Goal: Task Accomplishment & Management: Complete application form

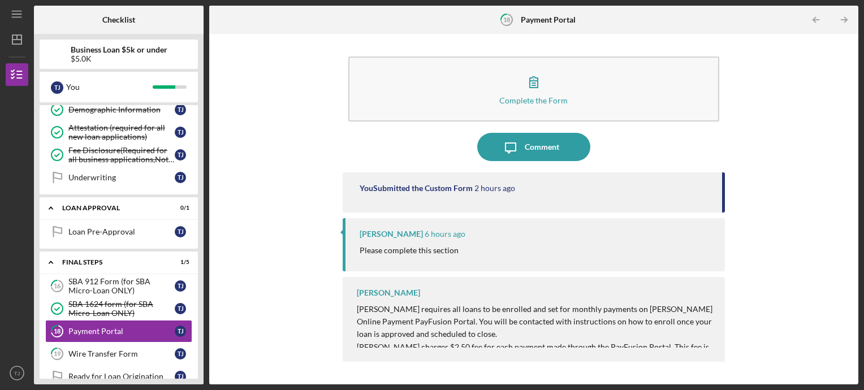
scroll to position [399, 0]
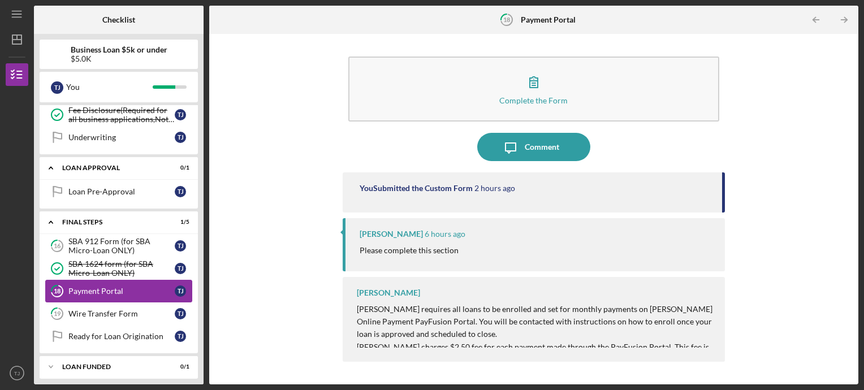
click at [140, 287] on div "Payment Portal" at bounding box center [121, 291] width 106 height 9
click at [122, 243] on div "SBA 912 Form (for SBA Micro-Loan ONLY)" at bounding box center [121, 246] width 106 height 18
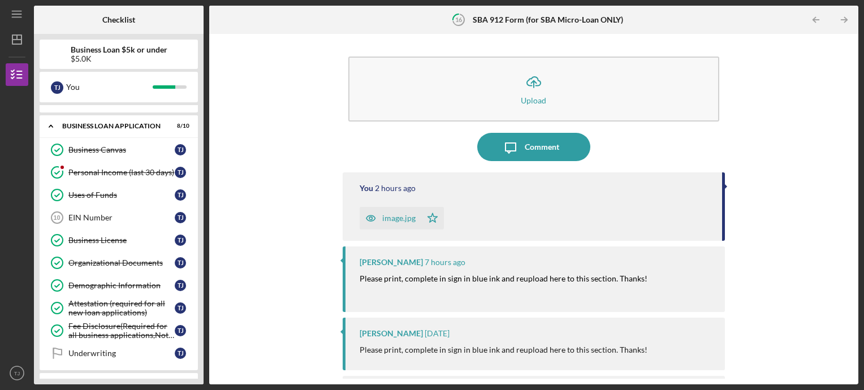
scroll to position [181, 0]
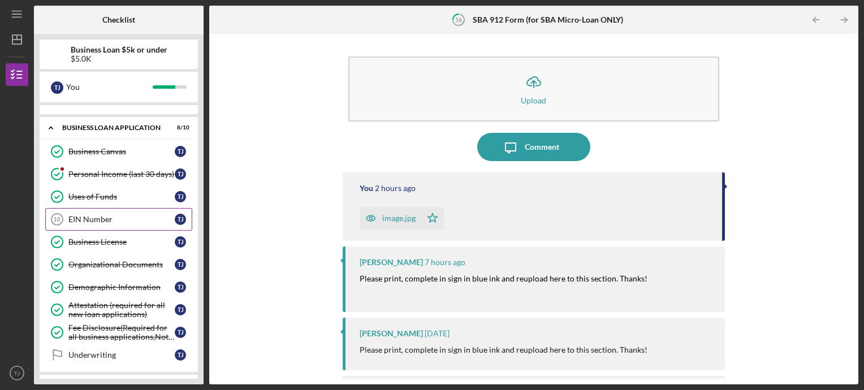
click at [93, 218] on div "EIN Number" at bounding box center [121, 219] width 106 height 9
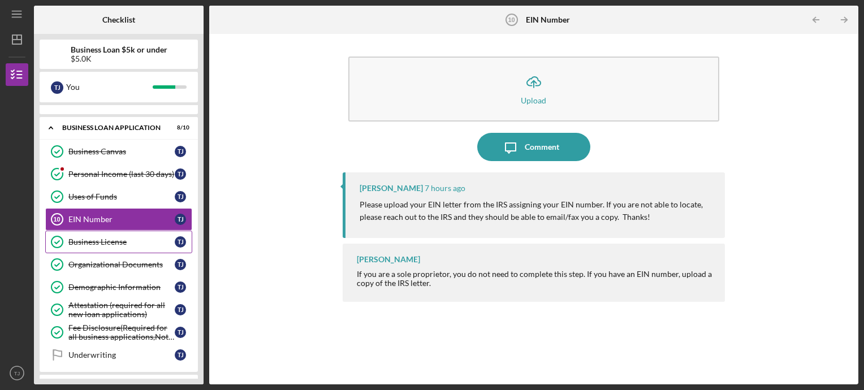
click at [96, 240] on div "Business License" at bounding box center [121, 241] width 106 height 9
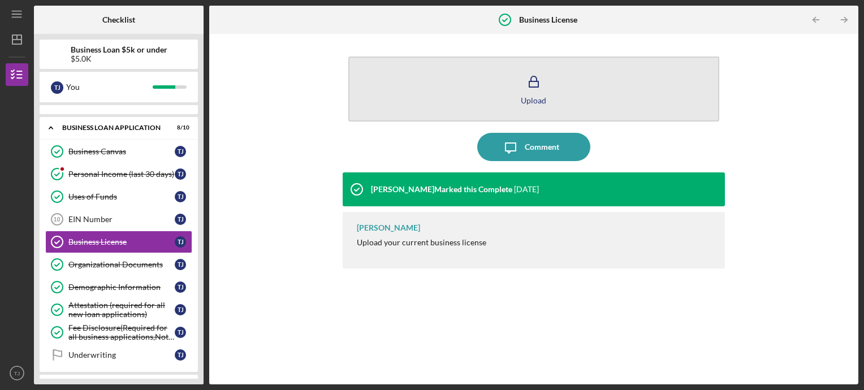
click at [417, 105] on button "Upload" at bounding box center [533, 89] width 371 height 65
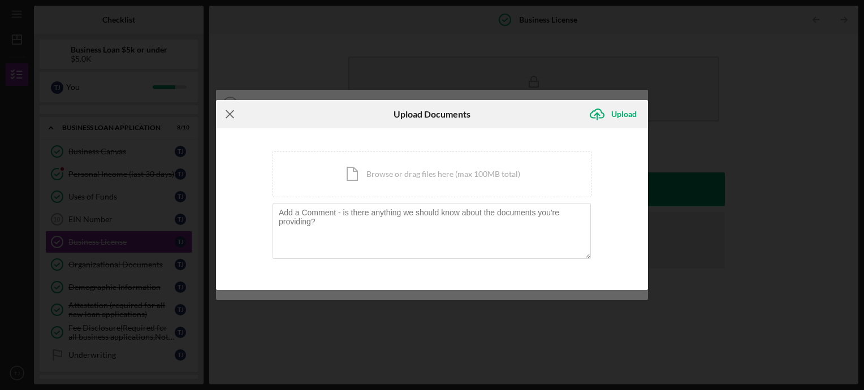
click at [228, 116] on icon "Icon/Menu Close" at bounding box center [230, 114] width 28 height 28
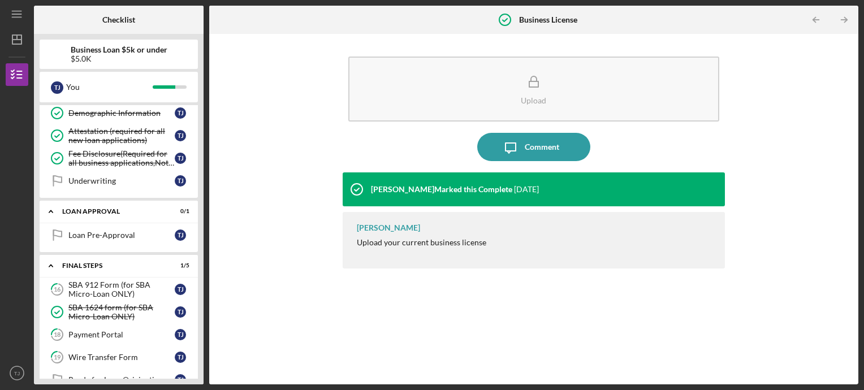
scroll to position [399, 0]
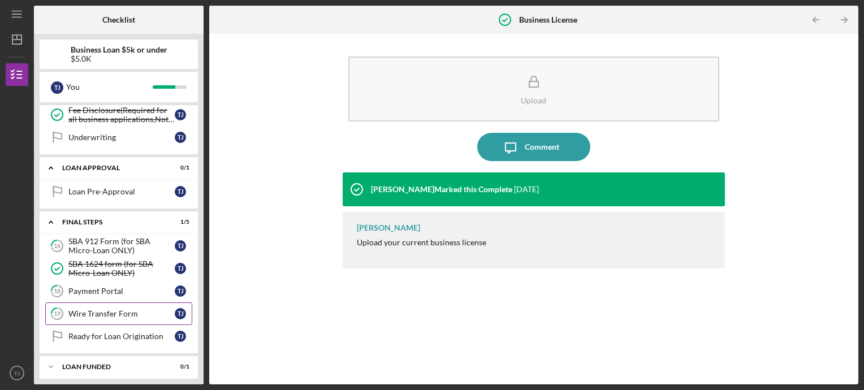
click at [76, 309] on div "Wire Transfer Form" at bounding box center [121, 313] width 106 height 9
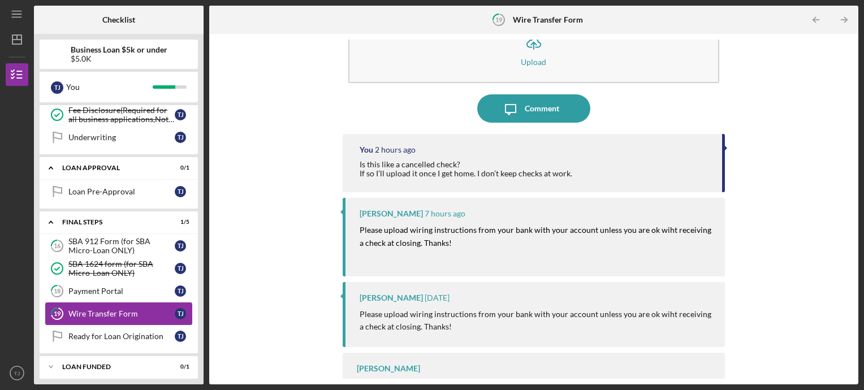
scroll to position [68, 0]
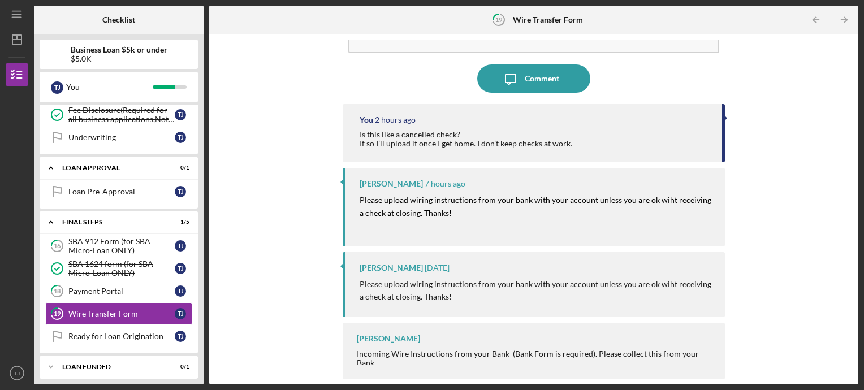
click at [682, 374] on div "[PERSON_NAME] Incoming Wire Instructions from your Bank (Bank Form is required)…" at bounding box center [534, 351] width 383 height 57
